Goal: Information Seeking & Learning: Stay updated

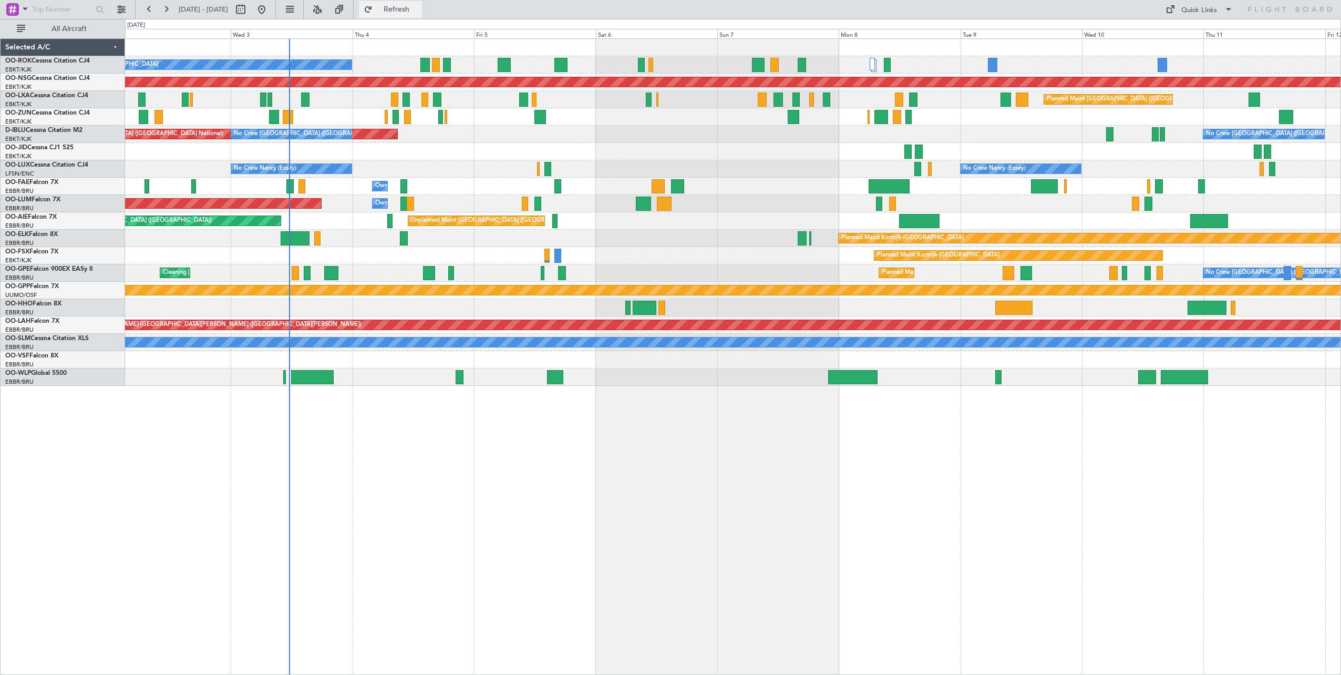
click at [419, 10] on span "Refresh" at bounding box center [397, 9] width 44 height 7
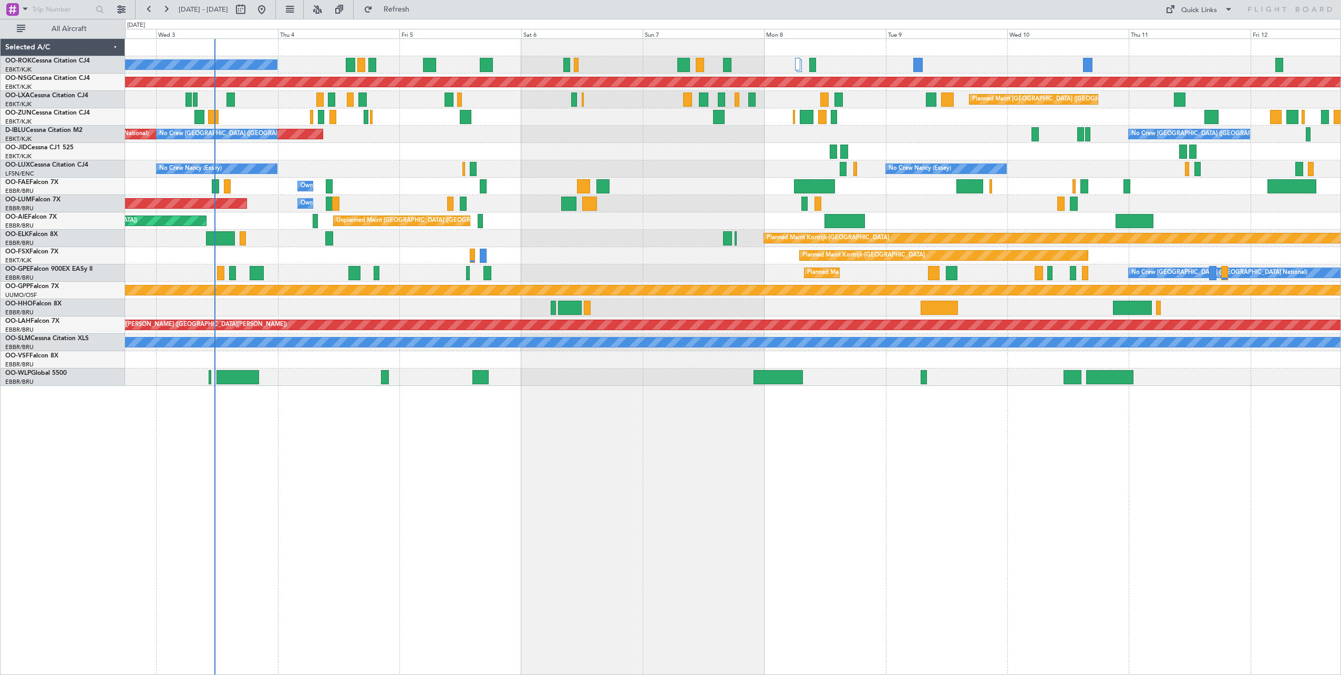
click at [582, 157] on div "A/C Unavailable [GEOGRAPHIC_DATA]-[GEOGRAPHIC_DATA] Planned Maint [GEOGRAPHIC_D…" at bounding box center [733, 212] width 1216 height 347
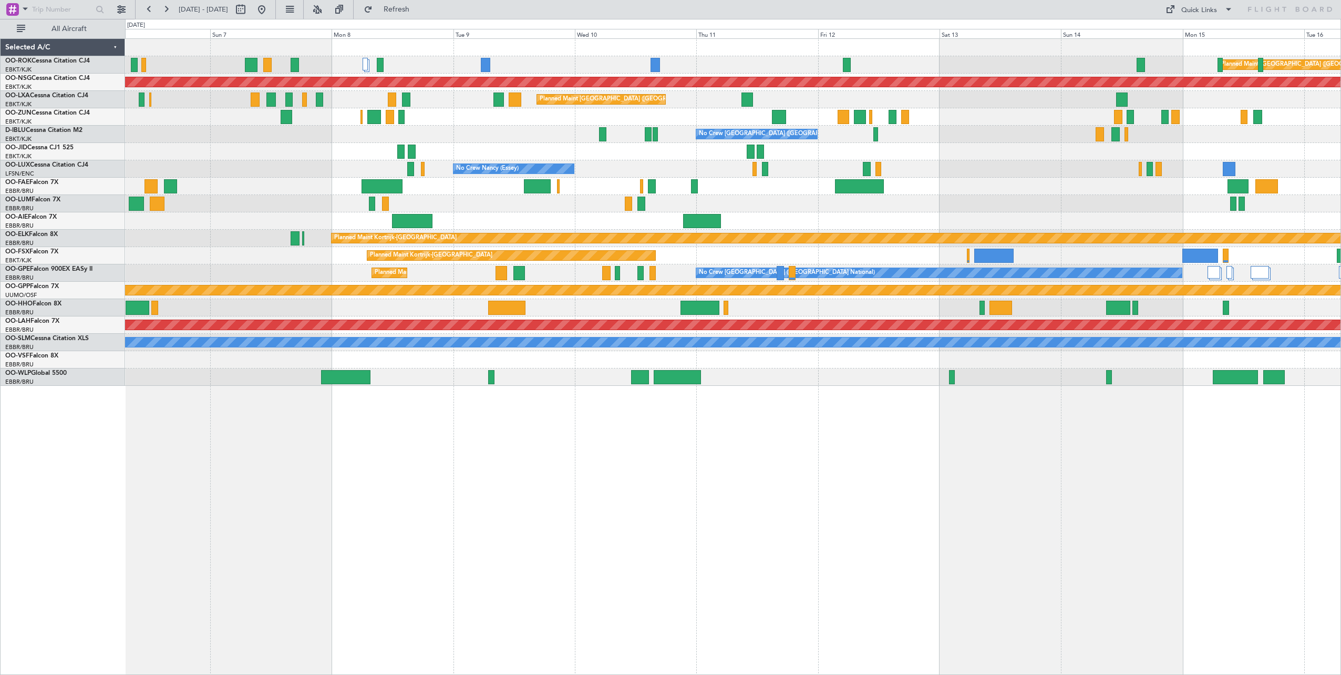
click at [242, 155] on div "Planned Maint [GEOGRAPHIC_DATA] ([GEOGRAPHIC_DATA]) A/C Unavailable [GEOGRAPHIC…" at bounding box center [733, 212] width 1216 height 347
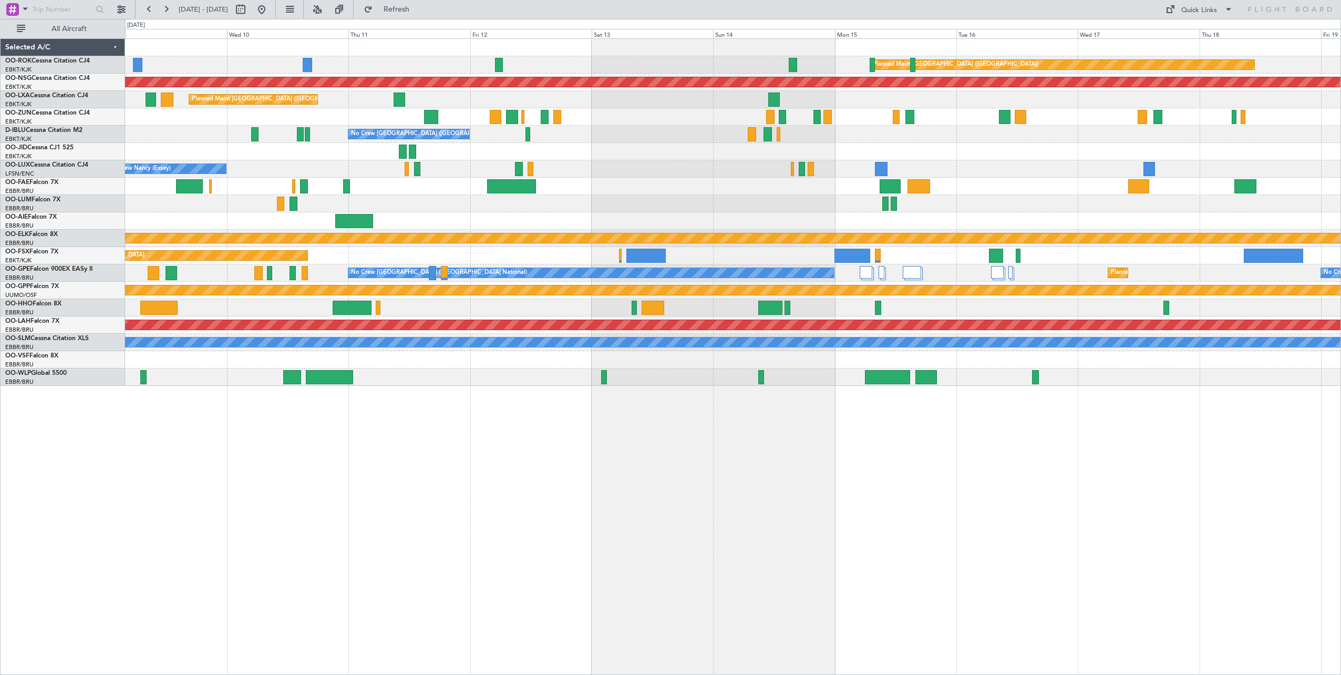
click at [688, 173] on div "Planned Maint [GEOGRAPHIC_DATA] ([GEOGRAPHIC_DATA]) Planned Maint [GEOGRAPHIC_D…" at bounding box center [733, 212] width 1216 height 347
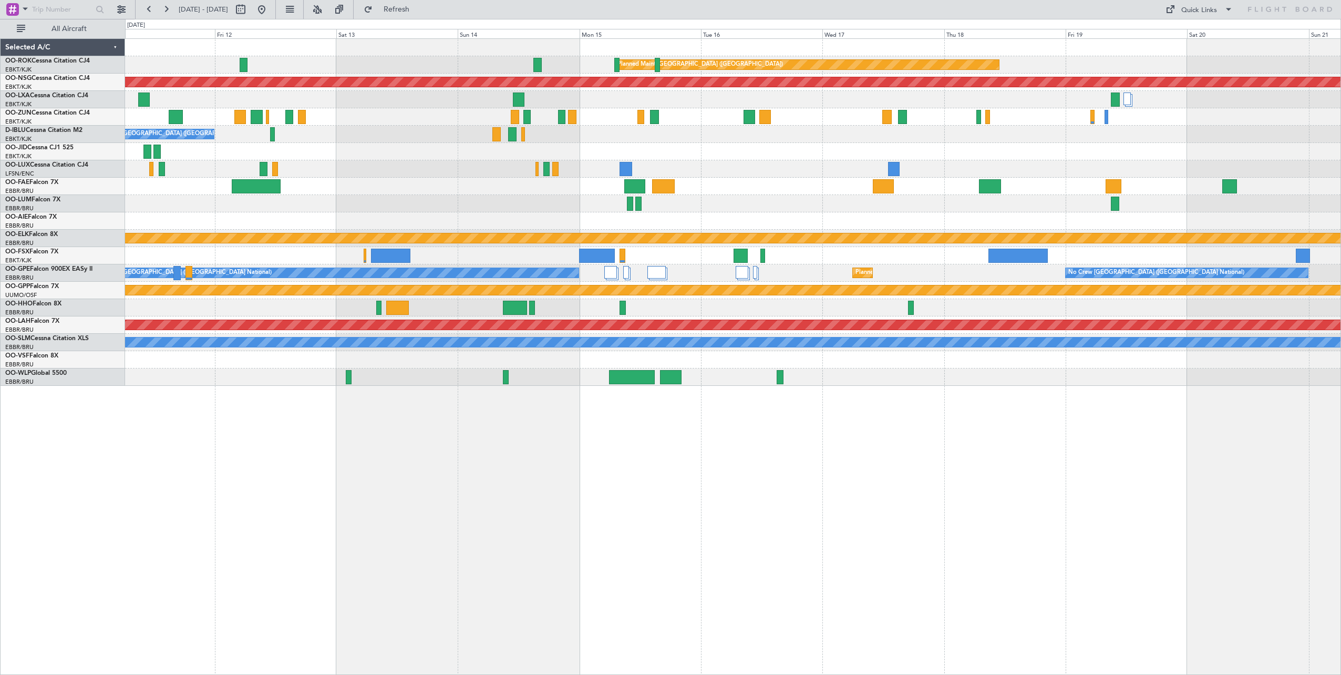
click at [799, 154] on div at bounding box center [733, 151] width 1216 height 17
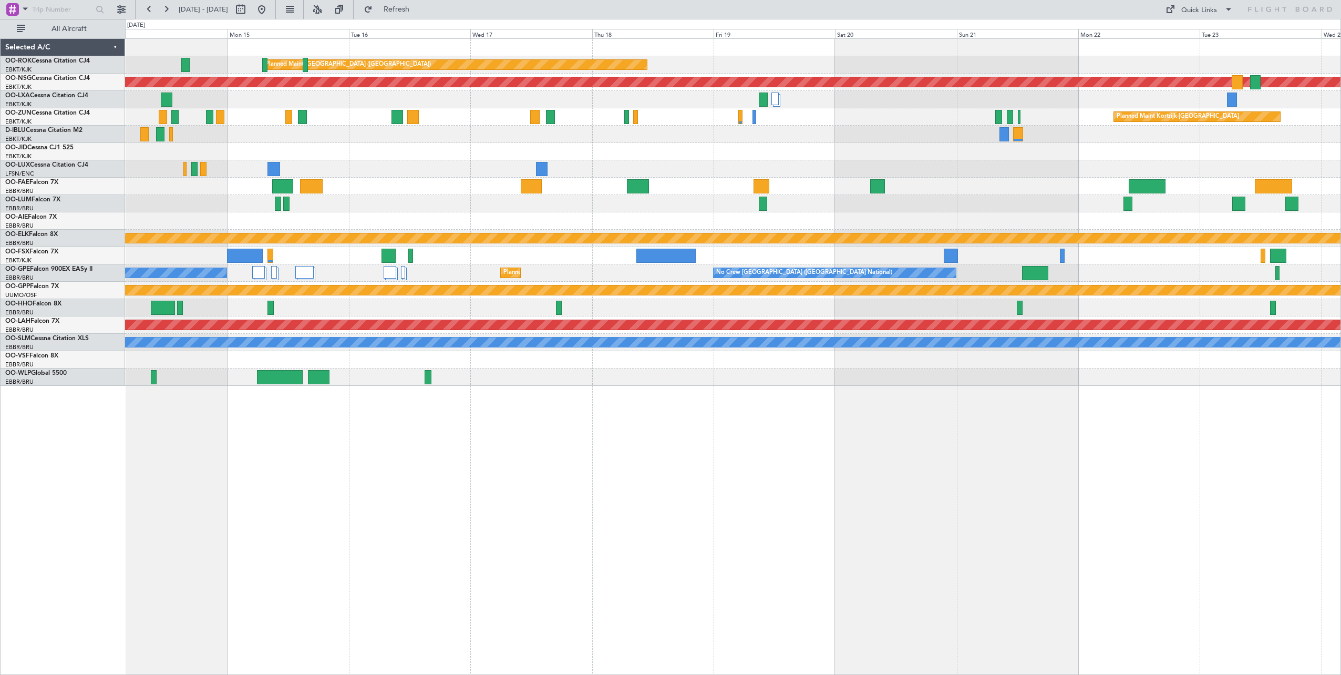
click at [778, 192] on div "Planned Maint [GEOGRAPHIC_DATA] ([GEOGRAPHIC_DATA]) Planned Maint [GEOGRAPHIC_D…" at bounding box center [733, 212] width 1216 height 347
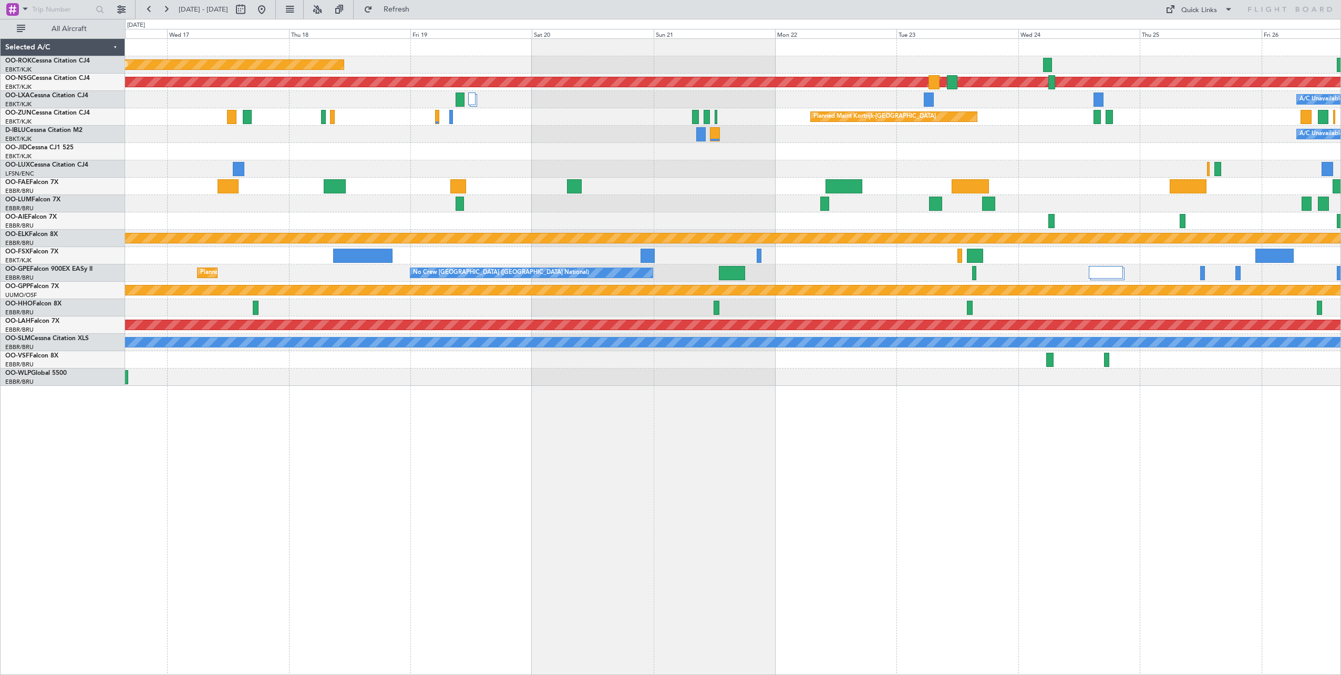
click at [815, 189] on div "Planned Maint [GEOGRAPHIC_DATA] ([GEOGRAPHIC_DATA]) Owner [GEOGRAPHIC_DATA]-[GE…" at bounding box center [733, 212] width 1216 height 347
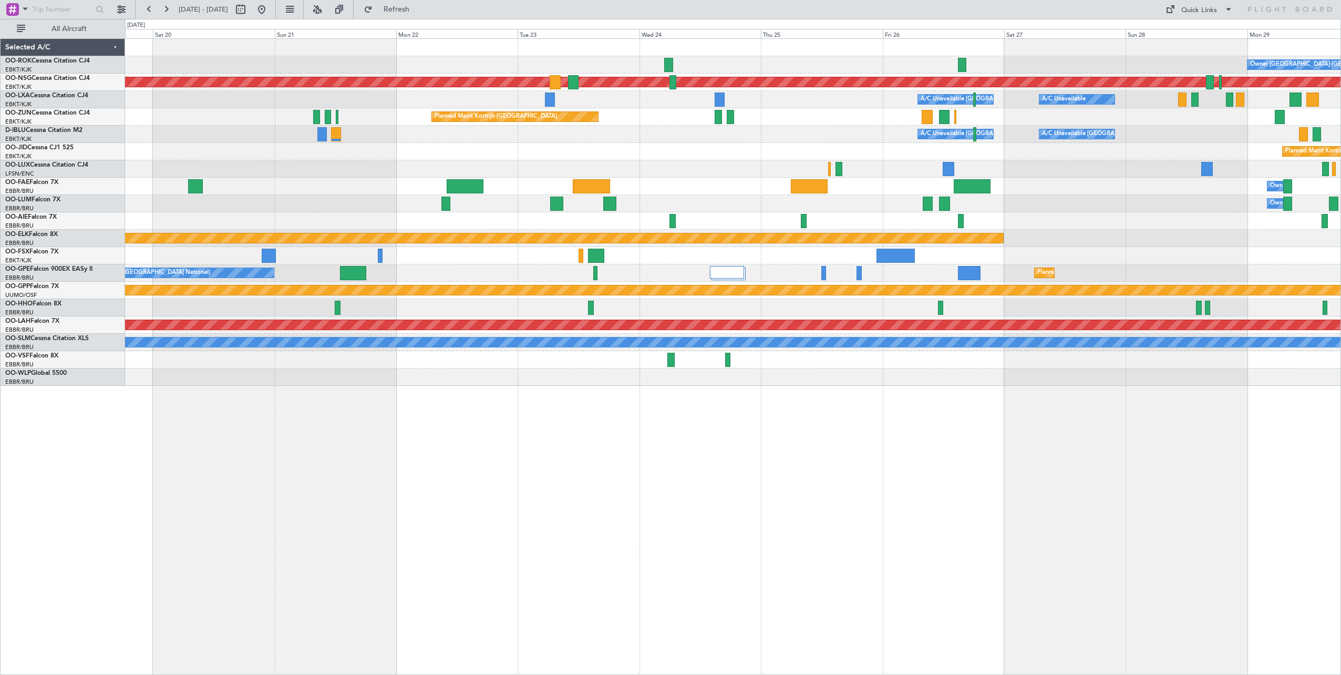
click at [701, 187] on div "Owner [GEOGRAPHIC_DATA]-[GEOGRAPHIC_DATA] Planned Maint [GEOGRAPHIC_DATA] ([GEO…" at bounding box center [733, 212] width 1216 height 347
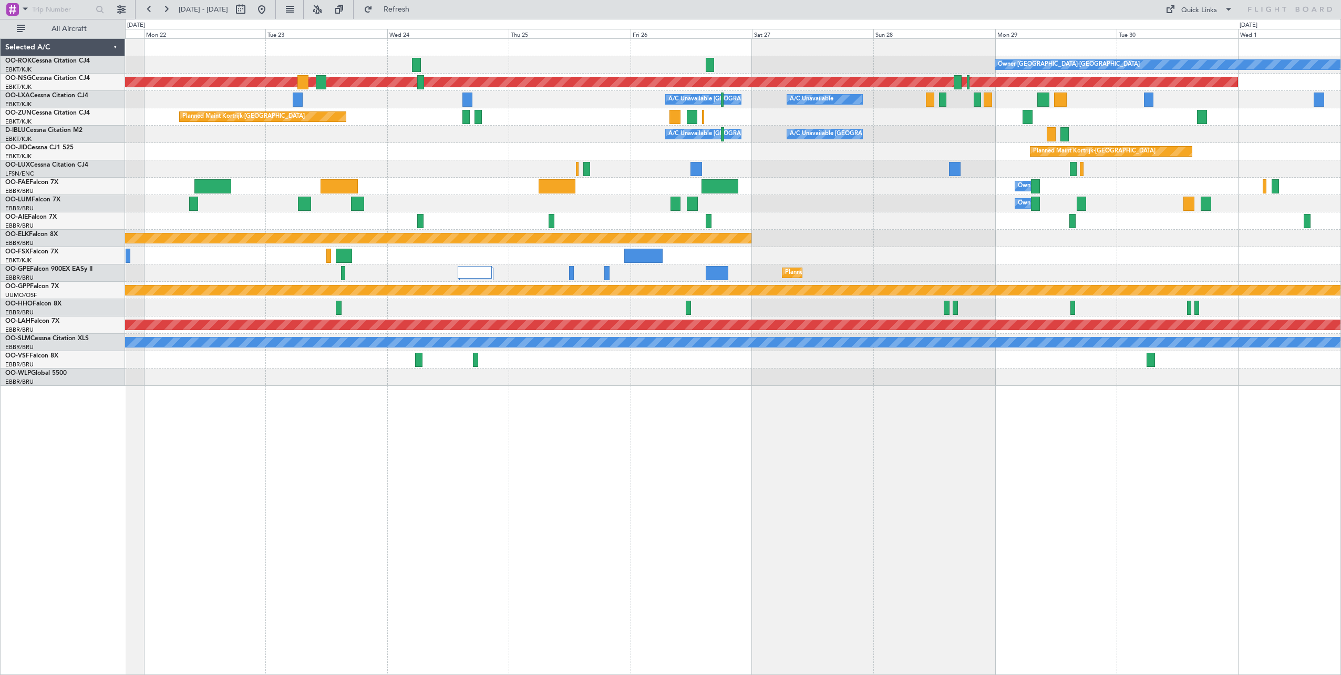
click at [937, 157] on div "Owner [GEOGRAPHIC_DATA]-[GEOGRAPHIC_DATA] Planned Maint [GEOGRAPHIC_DATA] ([GEO…" at bounding box center [733, 212] width 1216 height 347
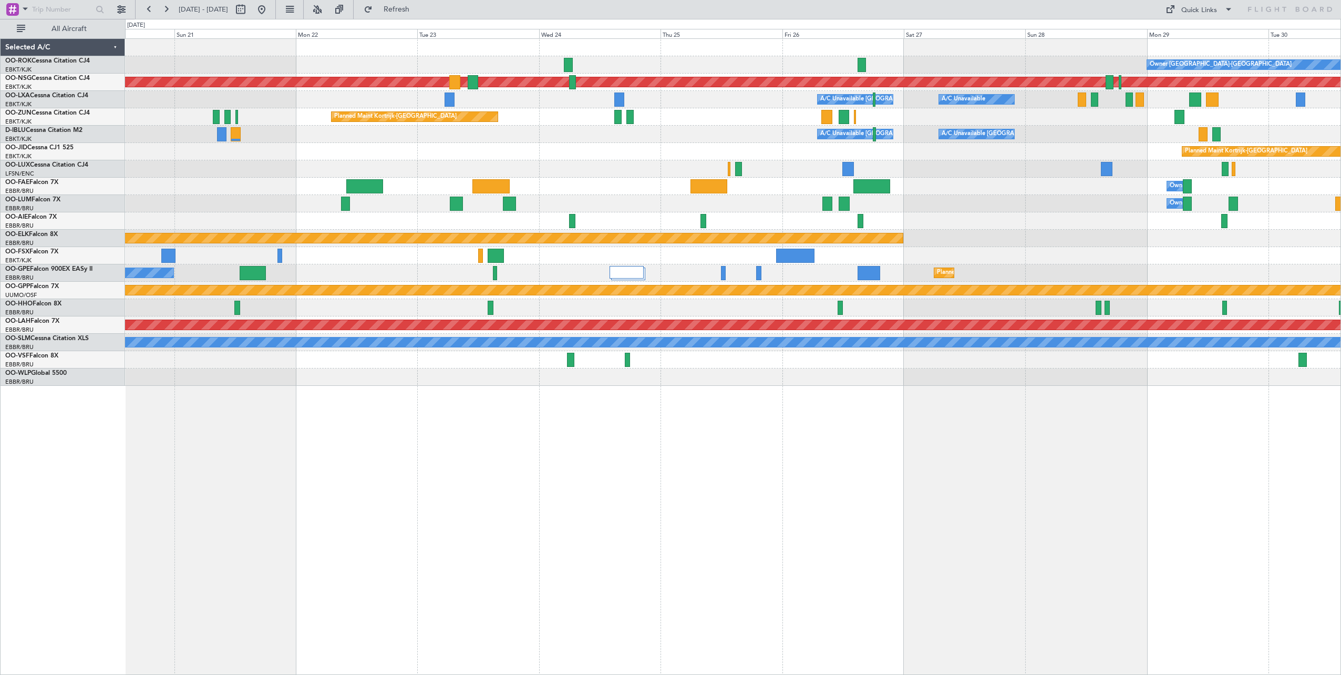
click at [1076, 172] on div "Owner [GEOGRAPHIC_DATA]-[GEOGRAPHIC_DATA] Planned Maint [GEOGRAPHIC_DATA] ([GEO…" at bounding box center [733, 212] width 1216 height 347
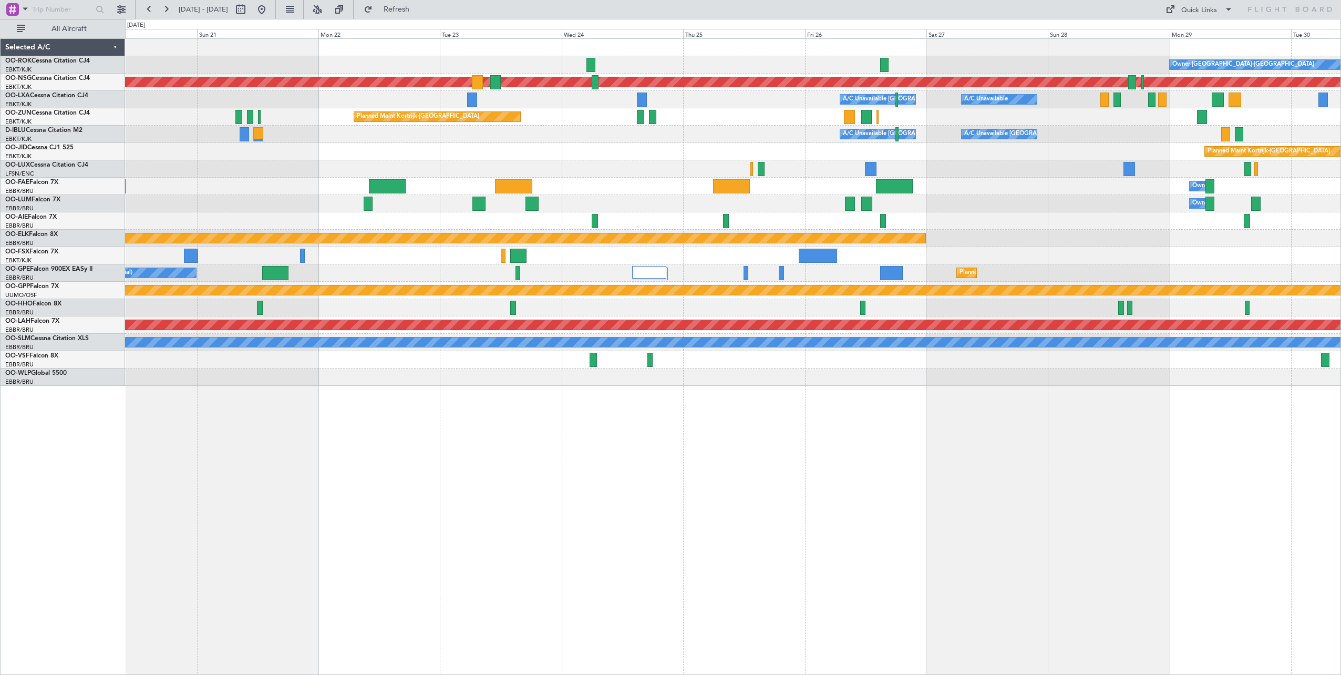
click at [1093, 214] on div "Owner [GEOGRAPHIC_DATA]-[GEOGRAPHIC_DATA] Planned Maint [GEOGRAPHIC_DATA] ([GEO…" at bounding box center [733, 212] width 1216 height 347
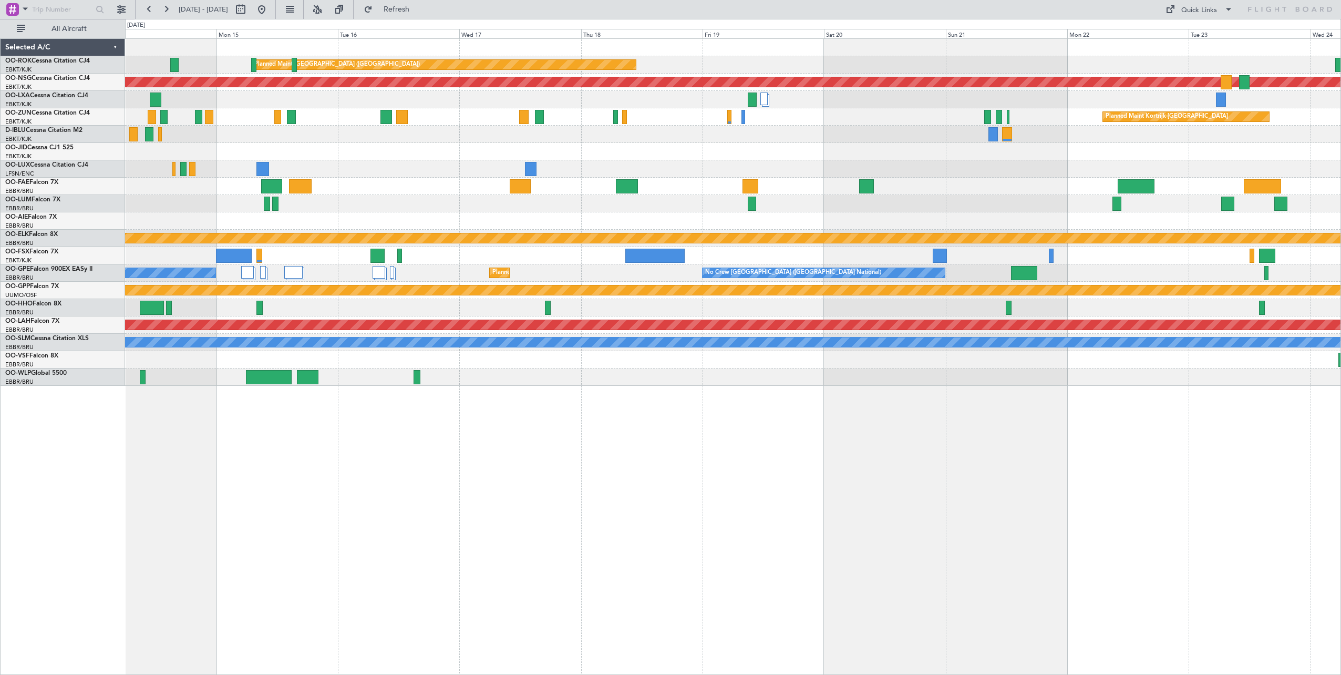
click at [1103, 225] on div "Planned Maint [GEOGRAPHIC_DATA] ([GEOGRAPHIC_DATA]) Planned Maint [GEOGRAPHIC_D…" at bounding box center [733, 212] width 1216 height 347
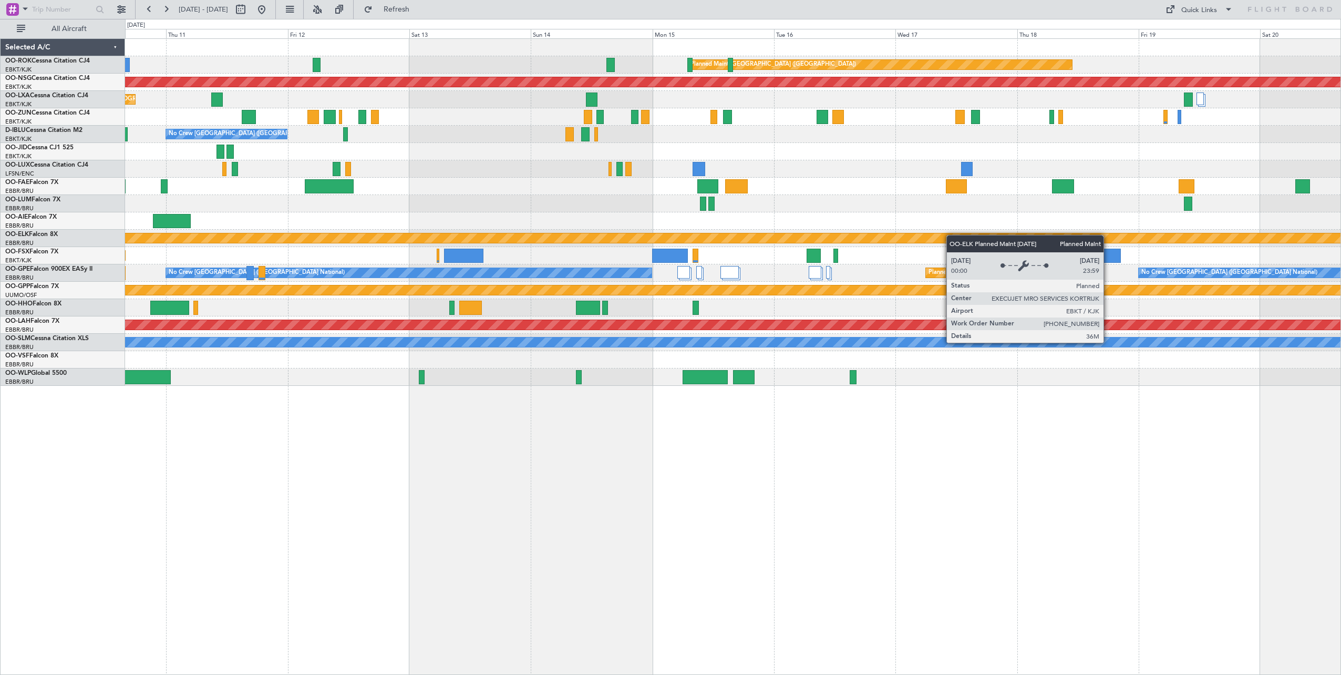
click at [977, 239] on div "Planned Maint [GEOGRAPHIC_DATA] ([GEOGRAPHIC_DATA]) Planned Maint [GEOGRAPHIC_D…" at bounding box center [733, 212] width 1216 height 347
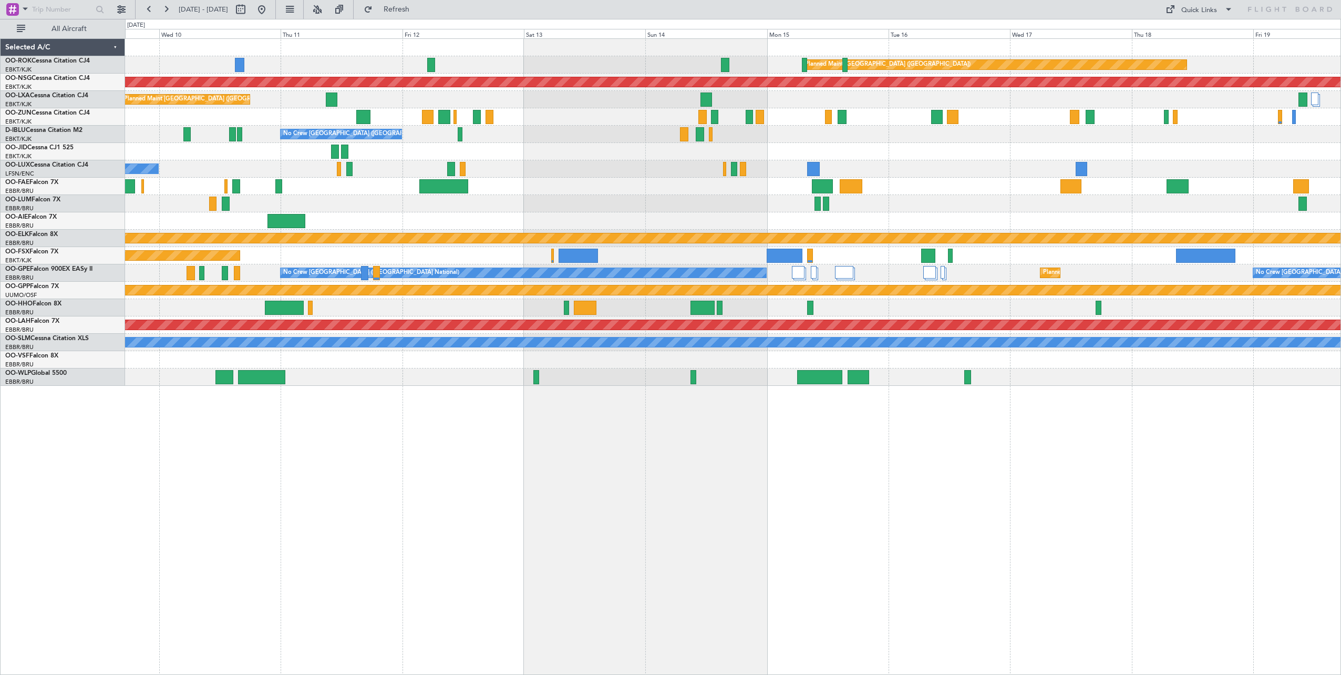
click at [562, 190] on div "Planned Maint [GEOGRAPHIC_DATA] ([GEOGRAPHIC_DATA]) Planned Maint [GEOGRAPHIC_D…" at bounding box center [733, 212] width 1216 height 347
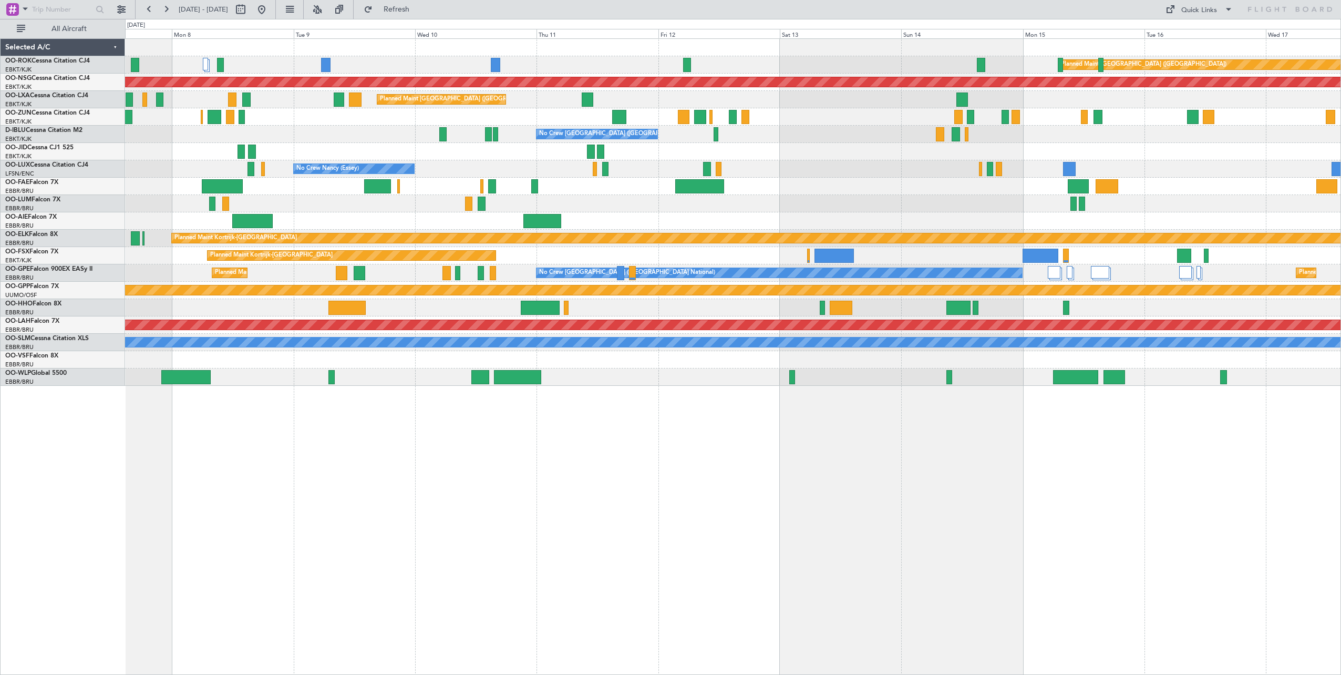
click at [724, 232] on div "Planned Maint [GEOGRAPHIC_DATA] ([GEOGRAPHIC_DATA]) Planned Maint [GEOGRAPHIC_D…" at bounding box center [733, 212] width 1216 height 347
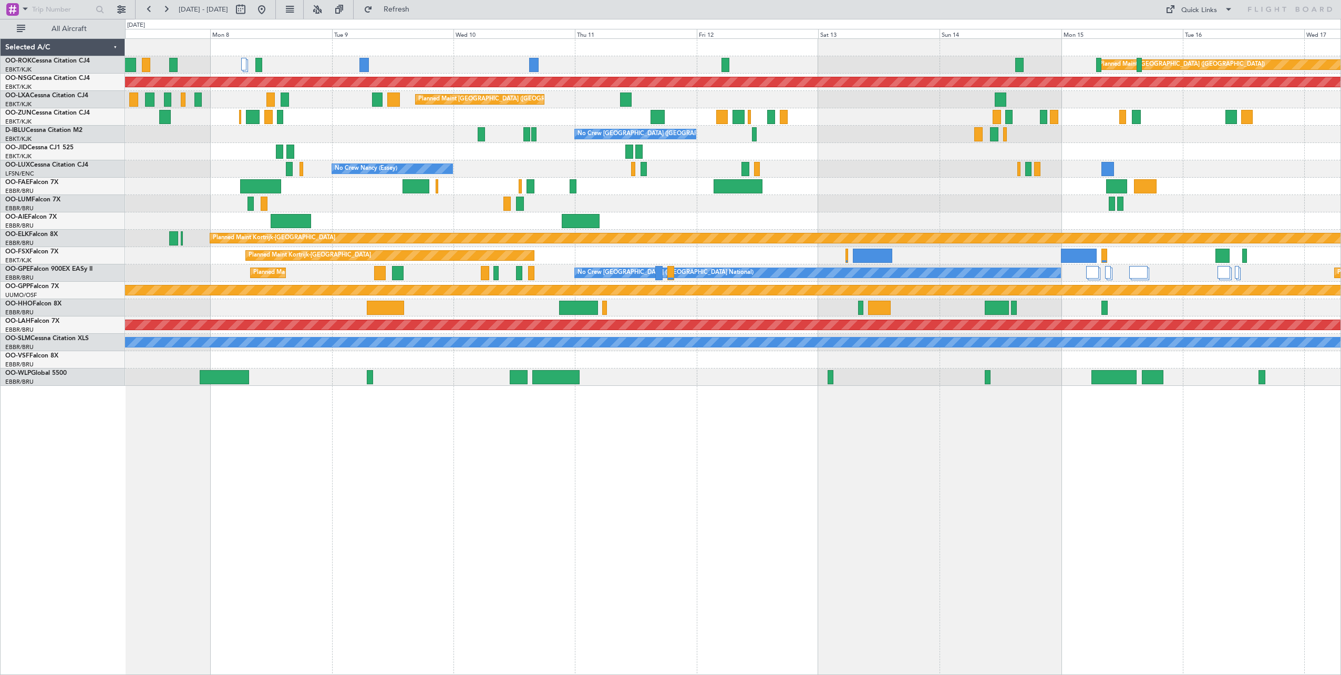
click at [821, 212] on div "Planned Maint [GEOGRAPHIC_DATA] ([GEOGRAPHIC_DATA]) Planned Maint [GEOGRAPHIC_D…" at bounding box center [733, 212] width 1216 height 347
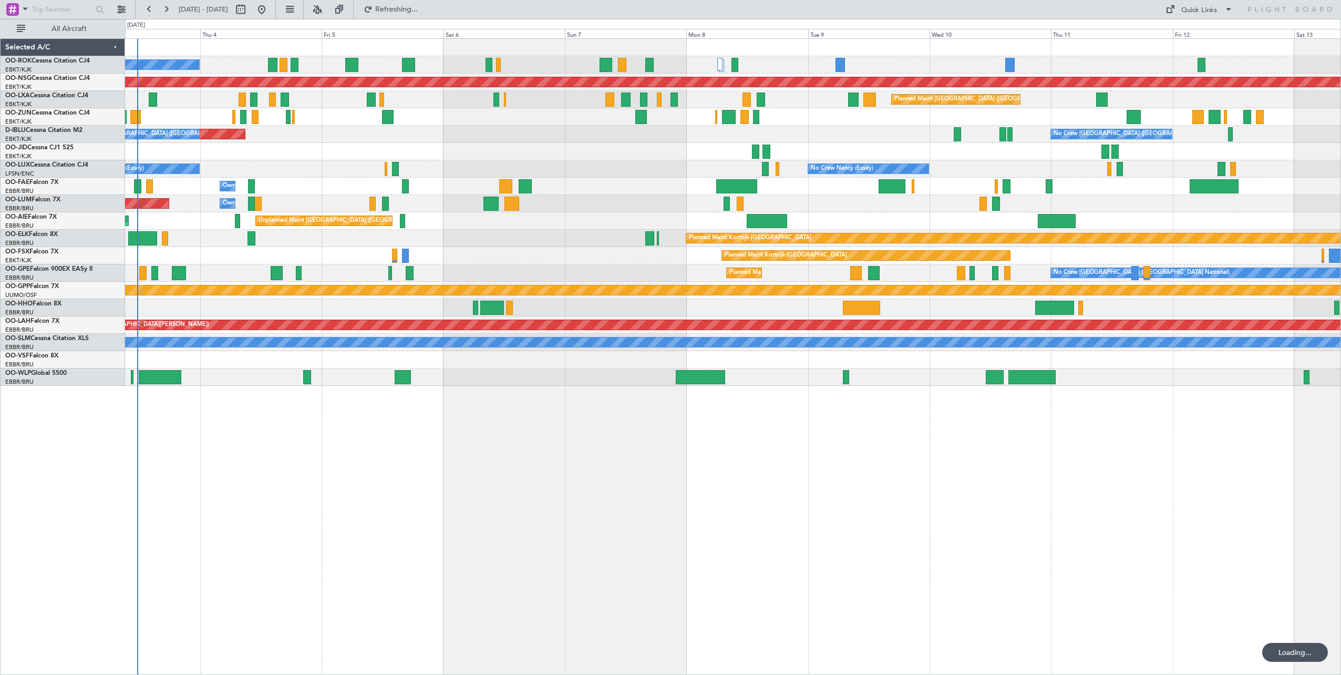
click at [557, 182] on div "A/C Unavailable [GEOGRAPHIC_DATA]-[GEOGRAPHIC_DATA] Planned Maint [GEOGRAPHIC_D…" at bounding box center [733, 212] width 1216 height 347
click at [422, 15] on button "Refresh" at bounding box center [390, 9] width 63 height 17
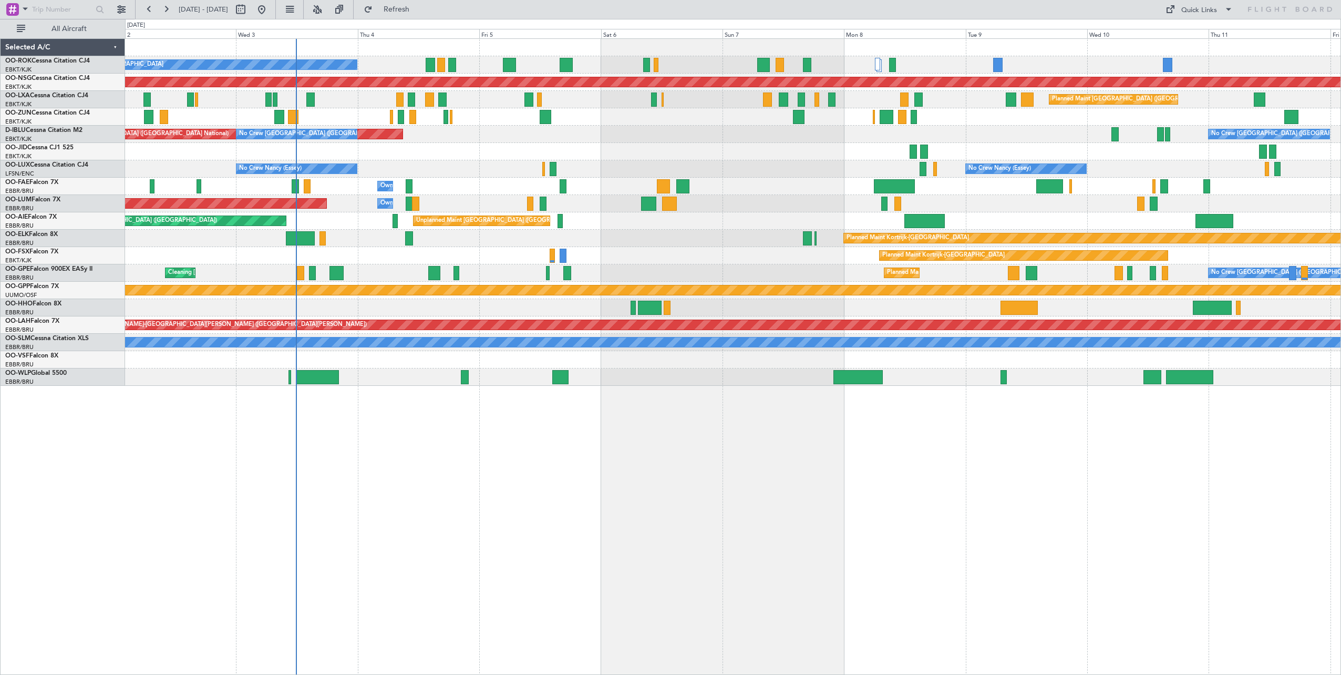
click at [654, 180] on div "A/C Unavailable [GEOGRAPHIC_DATA]-[GEOGRAPHIC_DATA] Planned Maint [GEOGRAPHIC_D…" at bounding box center [733, 212] width 1216 height 347
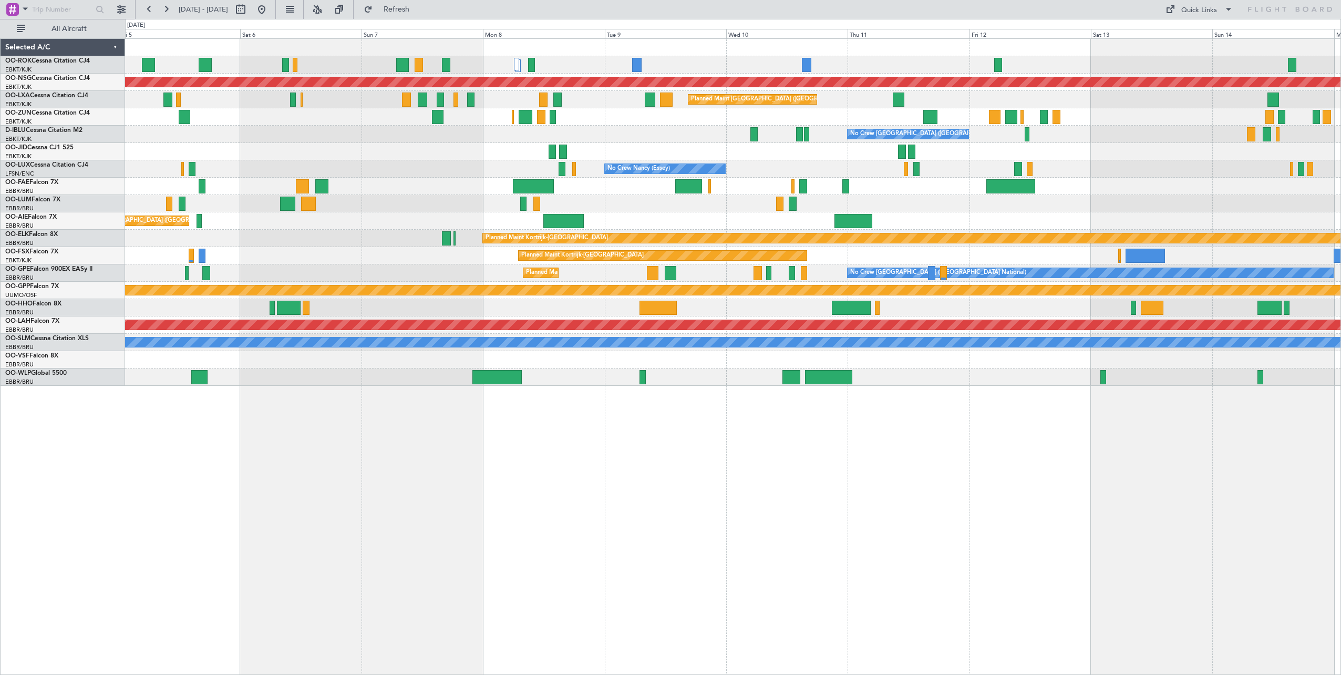
click at [470, 405] on div "Planned Maint [GEOGRAPHIC_DATA] ([GEOGRAPHIC_DATA]) A/C Unavailable [GEOGRAPHIC…" at bounding box center [733, 356] width 1216 height 636
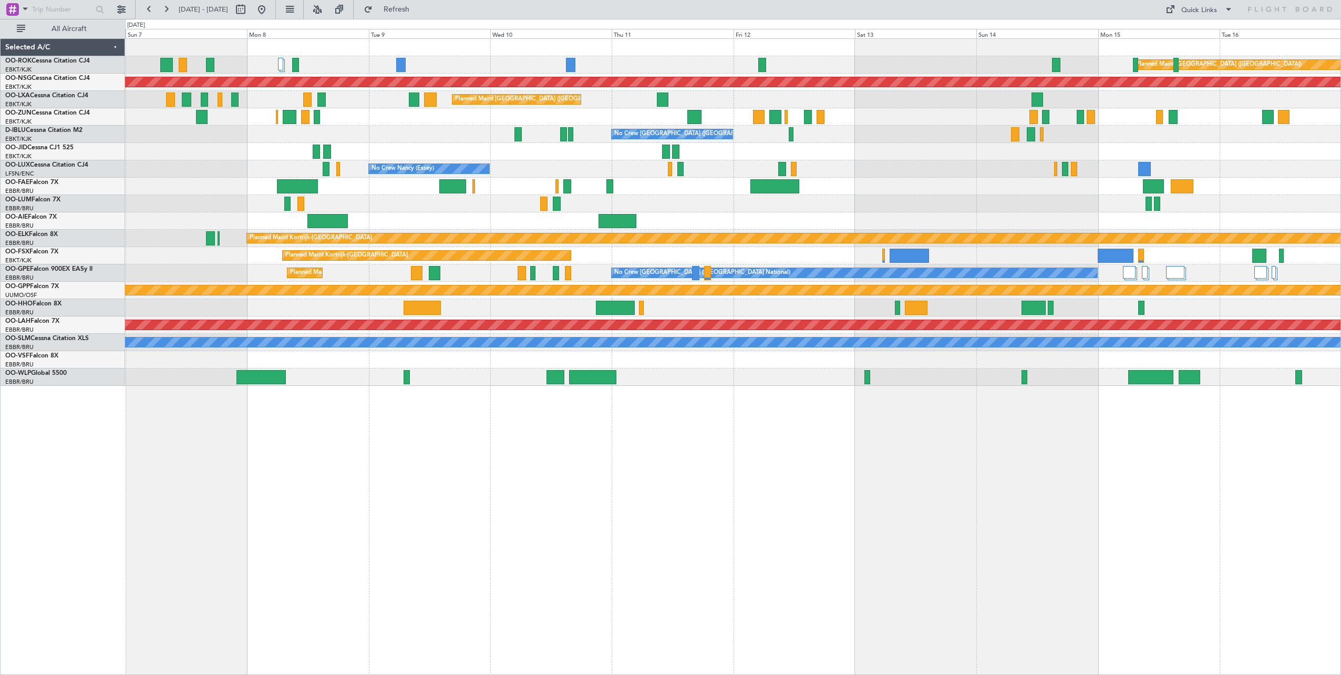
click at [713, 430] on div "Planned Maint [GEOGRAPHIC_DATA] ([GEOGRAPHIC_DATA]) Planned Maint [GEOGRAPHIC_D…" at bounding box center [733, 356] width 1216 height 636
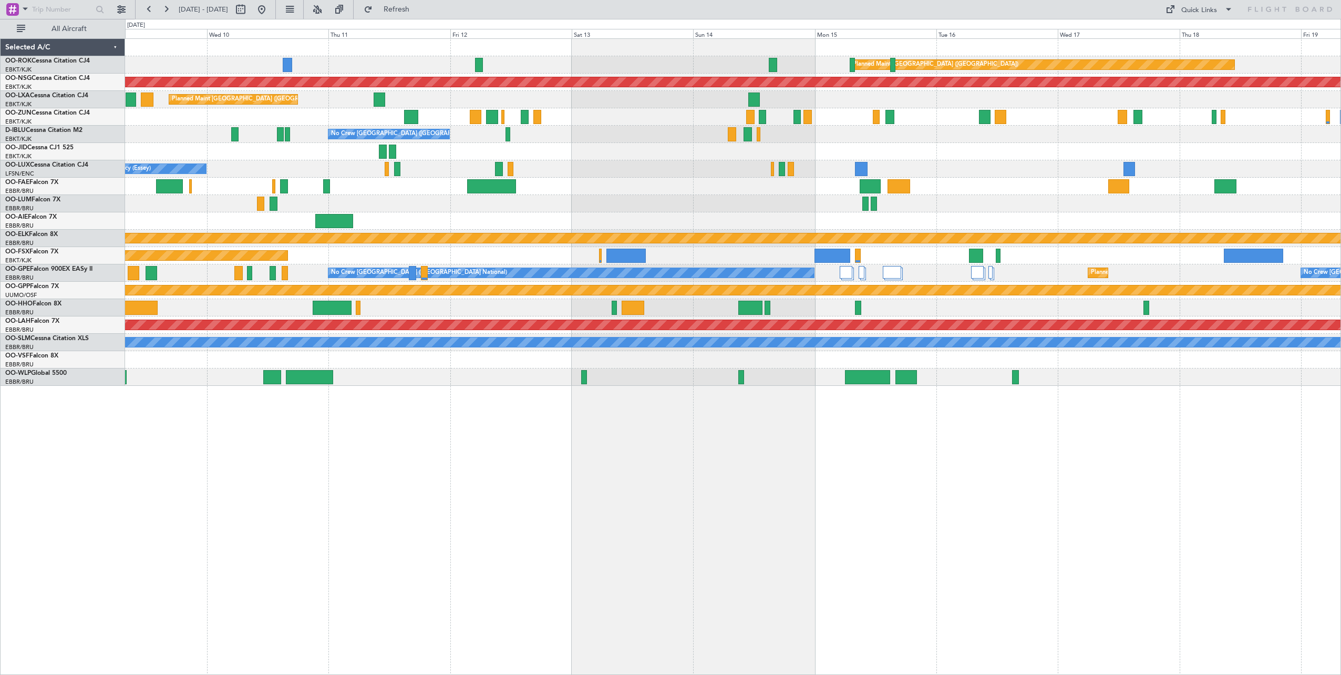
click at [649, 466] on div "Planned Maint [GEOGRAPHIC_DATA] ([GEOGRAPHIC_DATA]) Planned Maint [GEOGRAPHIC_D…" at bounding box center [733, 356] width 1216 height 636
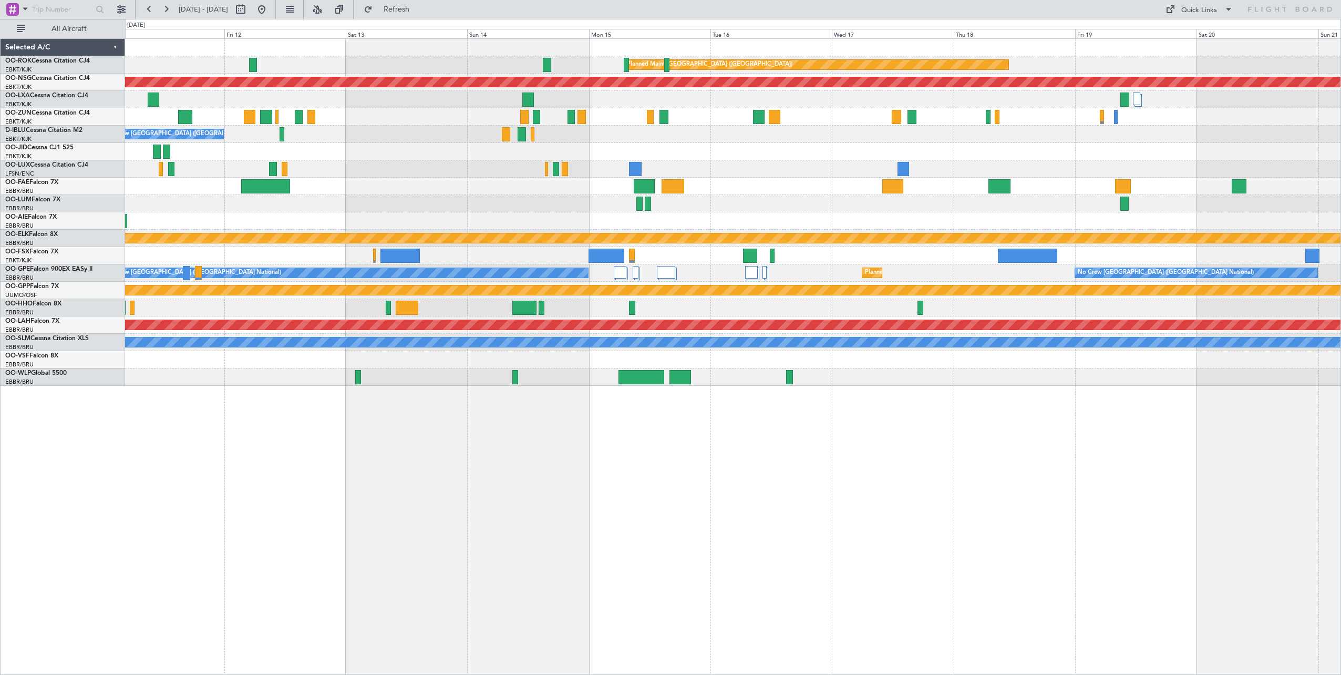
click at [448, 466] on div "Planned Maint [GEOGRAPHIC_DATA] ([GEOGRAPHIC_DATA]) Planned Maint [GEOGRAPHIC_D…" at bounding box center [733, 356] width 1216 height 636
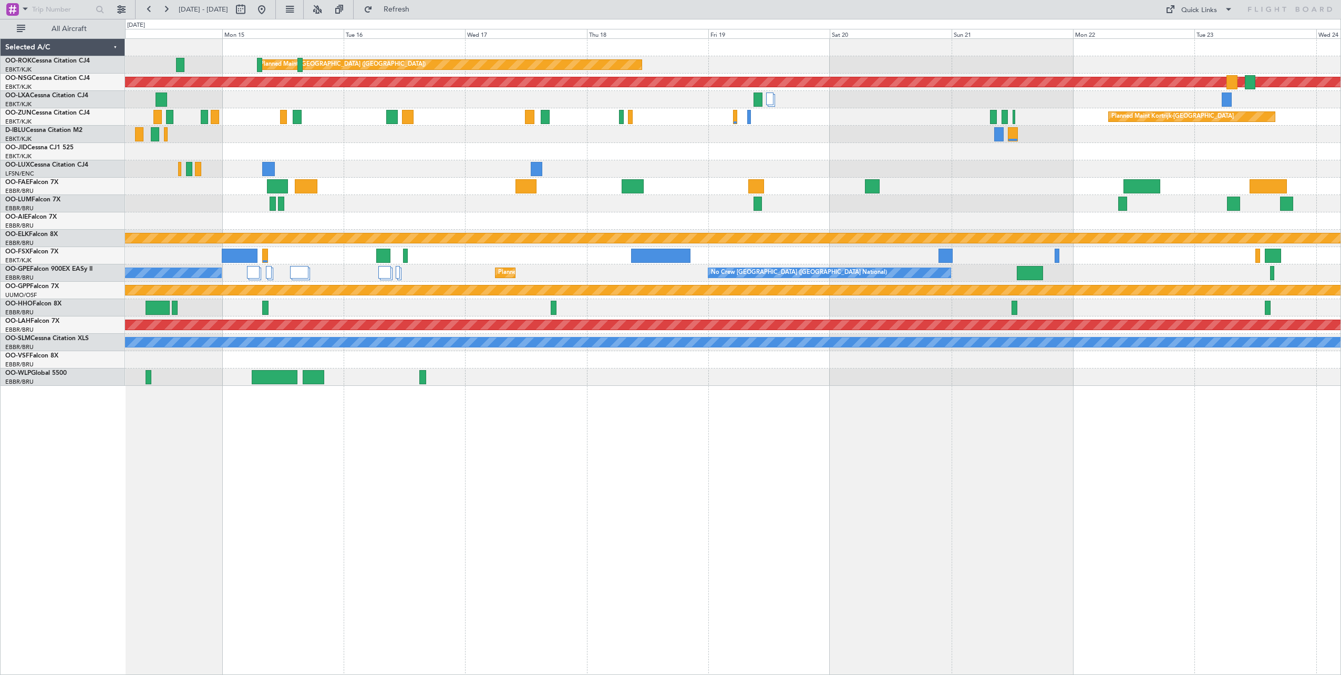
click at [587, 459] on div "Planned Maint [GEOGRAPHIC_DATA] ([GEOGRAPHIC_DATA]) Planned Maint [GEOGRAPHIC_D…" at bounding box center [733, 356] width 1216 height 636
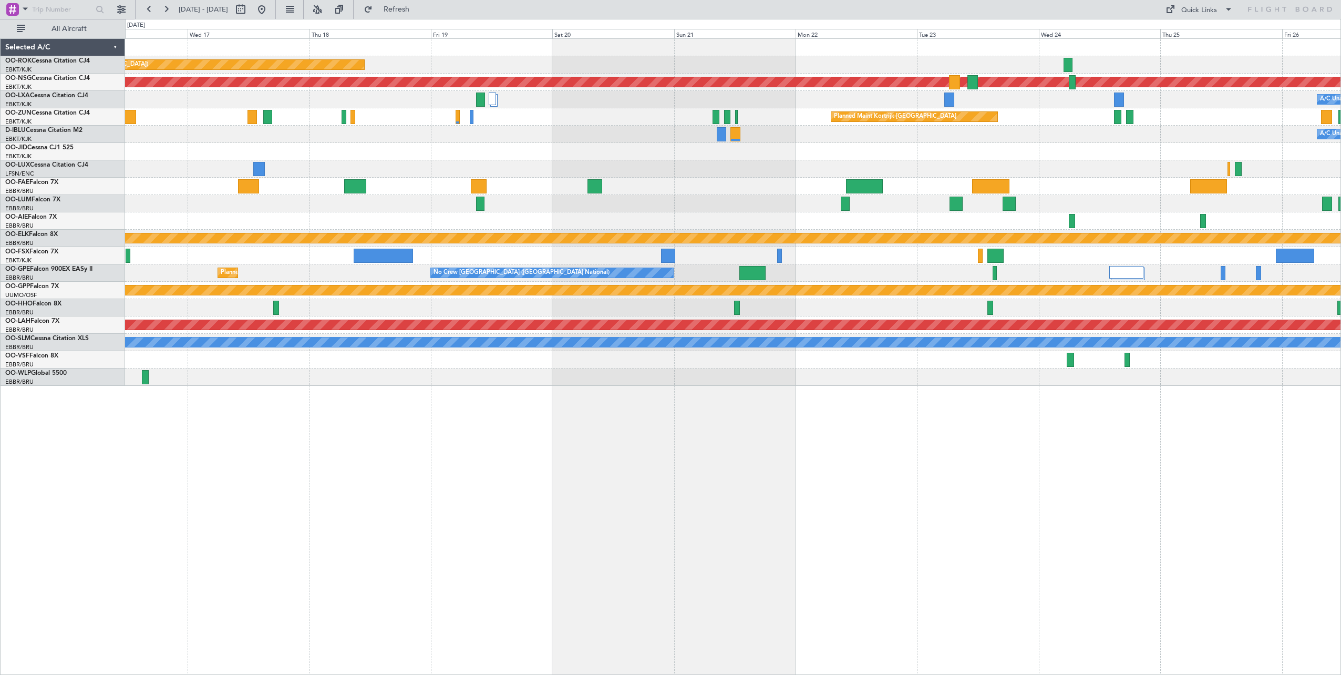
click at [620, 453] on div "Planned Maint [GEOGRAPHIC_DATA] ([GEOGRAPHIC_DATA]) Planned Maint [GEOGRAPHIC_D…" at bounding box center [733, 356] width 1216 height 636
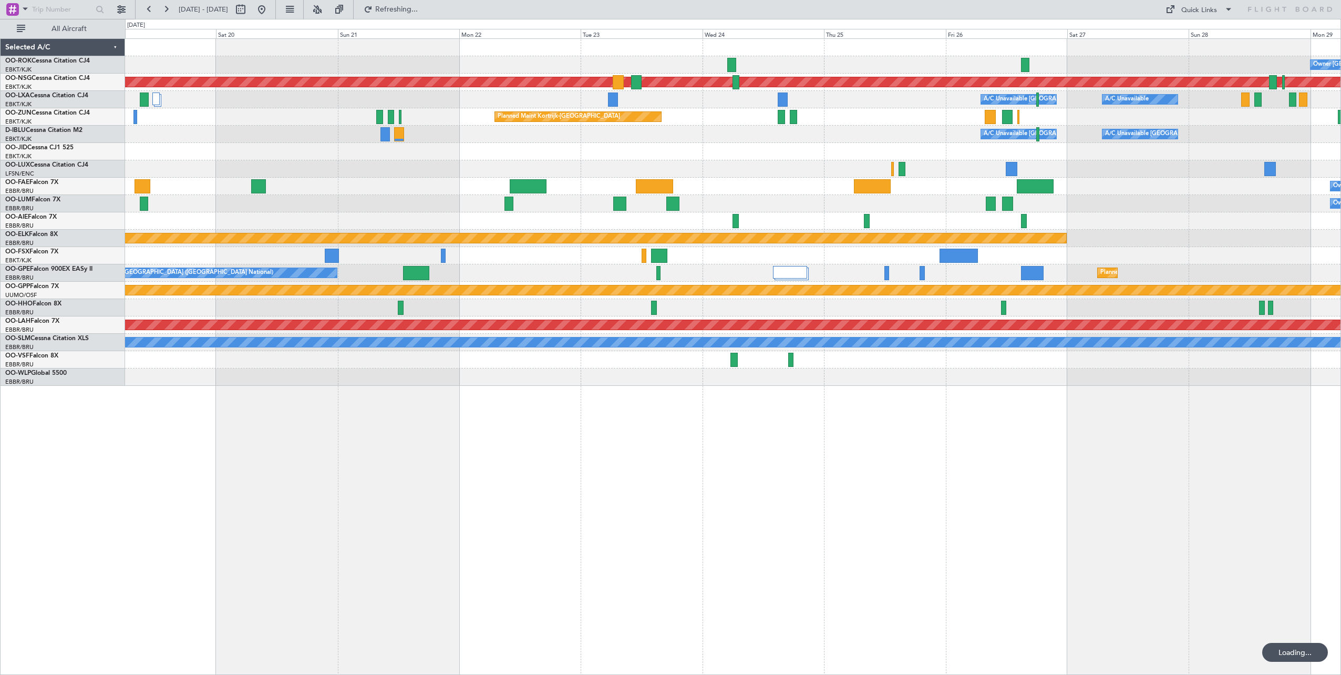
click at [519, 453] on div "Owner [GEOGRAPHIC_DATA]-[GEOGRAPHIC_DATA] Planned Maint [GEOGRAPHIC_DATA] ([GEO…" at bounding box center [733, 356] width 1216 height 636
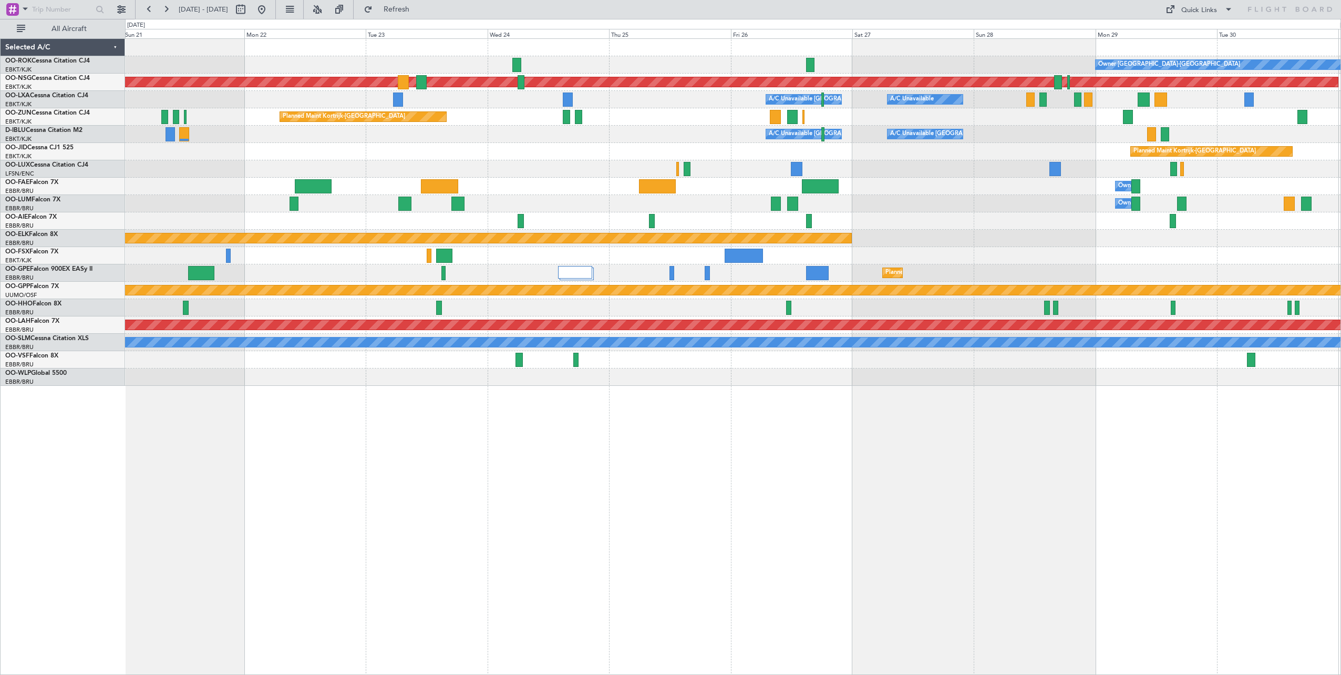
click at [875, 223] on div "Owner [GEOGRAPHIC_DATA]-[GEOGRAPHIC_DATA] Planned Maint [GEOGRAPHIC_DATA] ([GEO…" at bounding box center [733, 212] width 1216 height 347
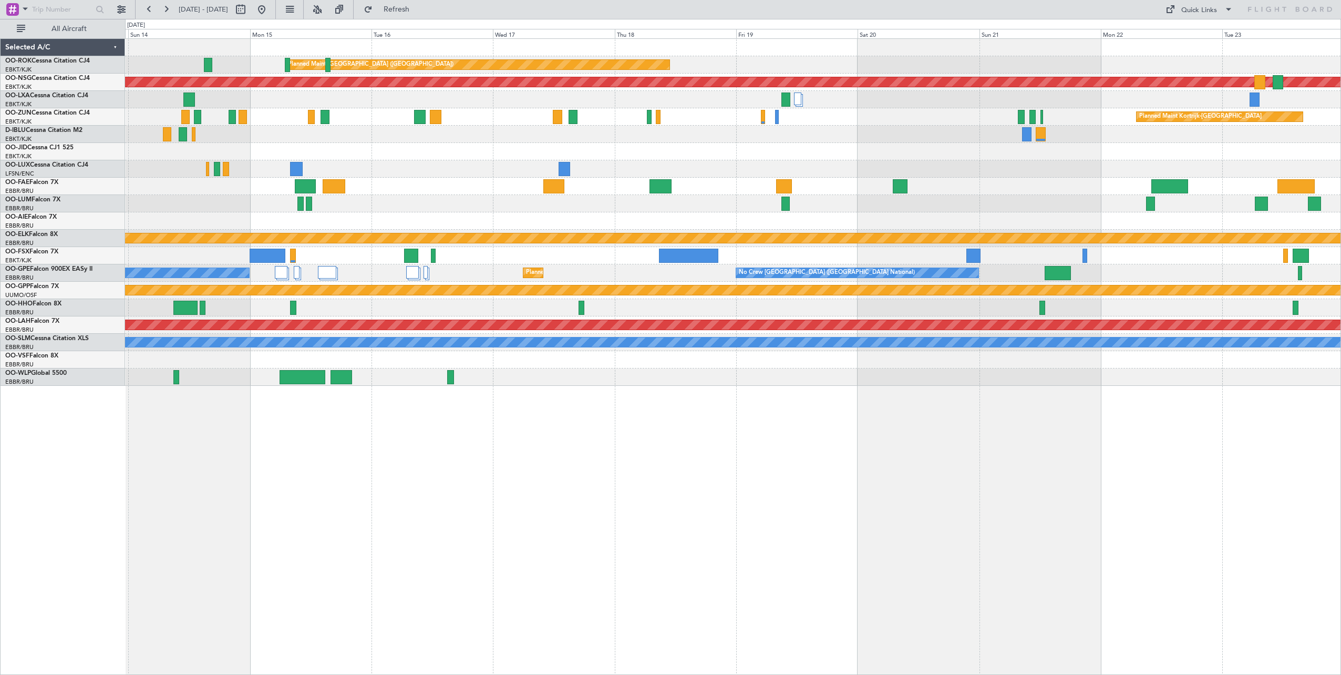
click at [1221, 211] on div "Planned Maint [GEOGRAPHIC_DATA] ([GEOGRAPHIC_DATA]) Planned Maint [GEOGRAPHIC_D…" at bounding box center [733, 212] width 1216 height 347
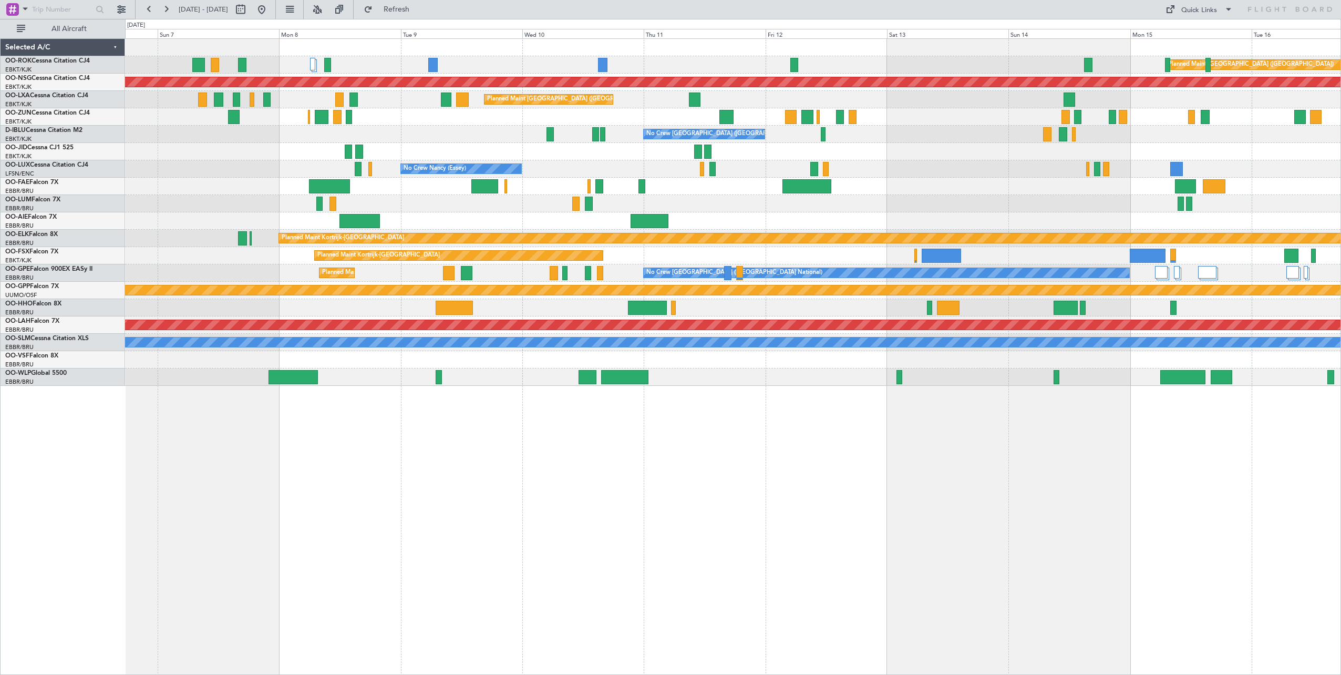
click at [1341, 195] on html "[DATE] - [DATE] Refresh Quick Links All Aircraft Planned Maint [GEOGRAPHIC_DATA…" at bounding box center [670, 337] width 1341 height 675
